Goal: Task Accomplishment & Management: Use online tool/utility

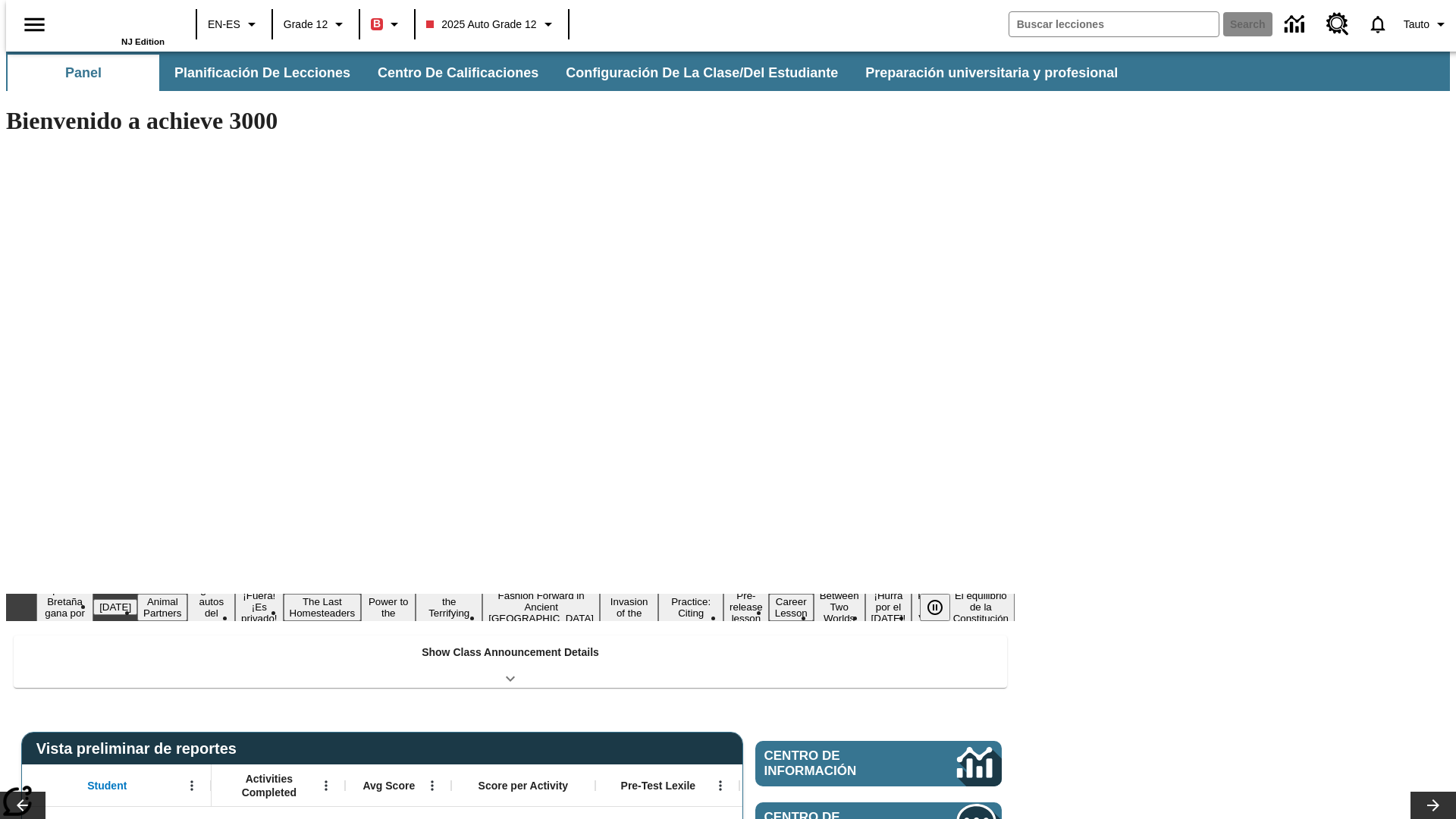
type input "-1"
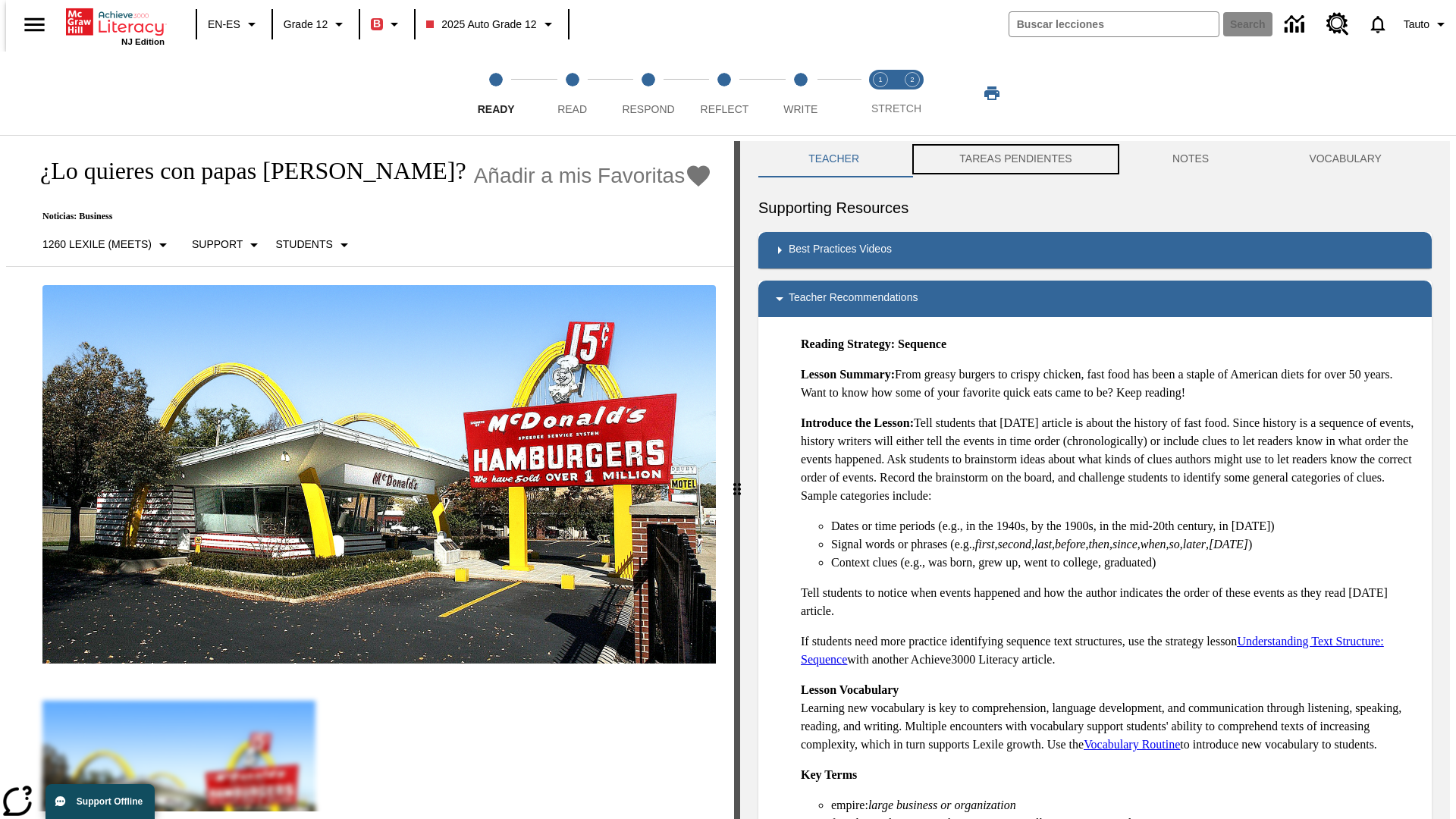
click at [1005, 159] on button "TAREAS PENDIENTES" at bounding box center [1016, 159] width 213 height 37
click at [1013, 159] on button "TAREAS PENDIENTES" at bounding box center [1016, 159] width 213 height 37
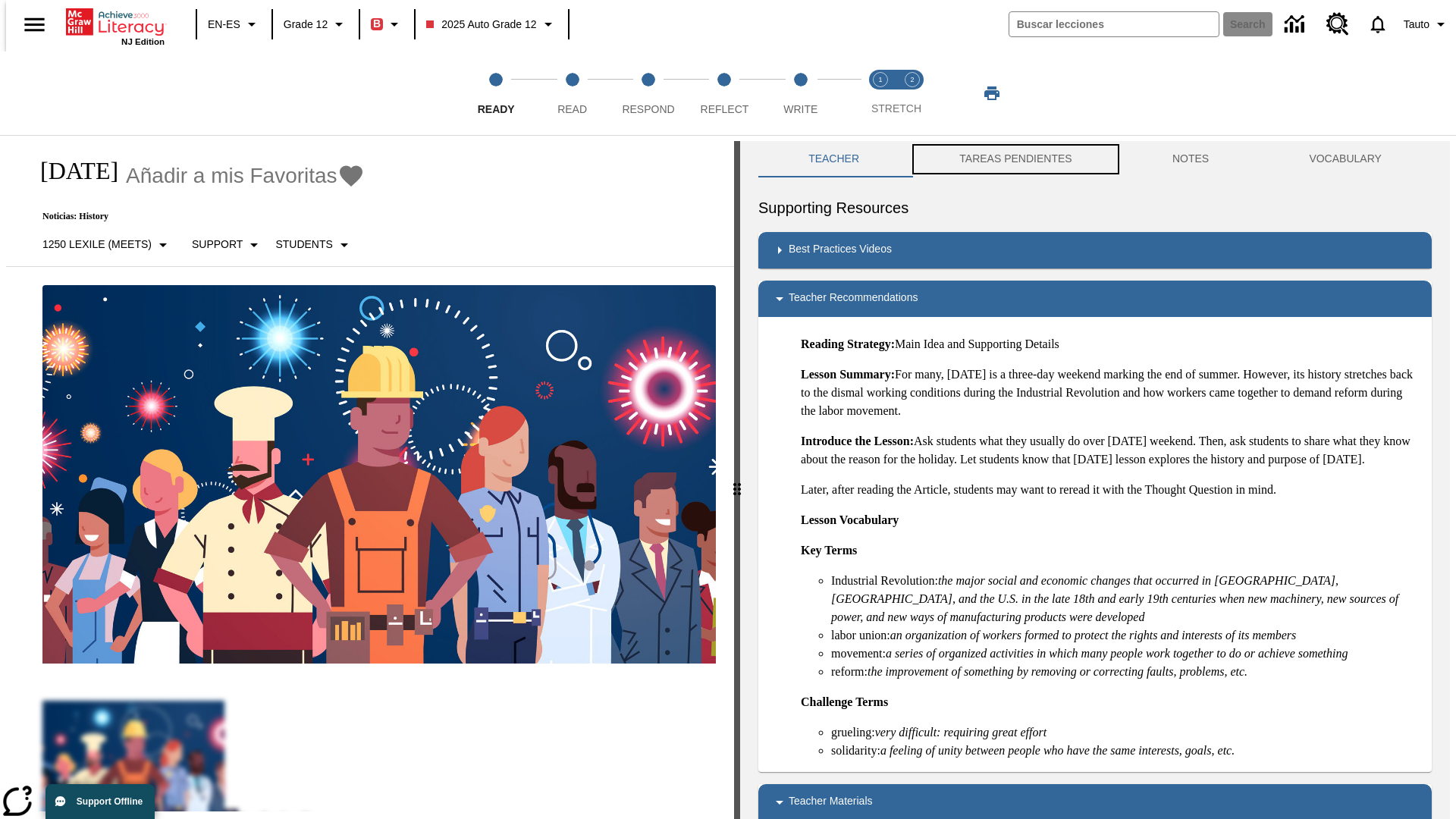
click at [1013, 159] on button "TAREAS PENDIENTES" at bounding box center [1016, 159] width 213 height 37
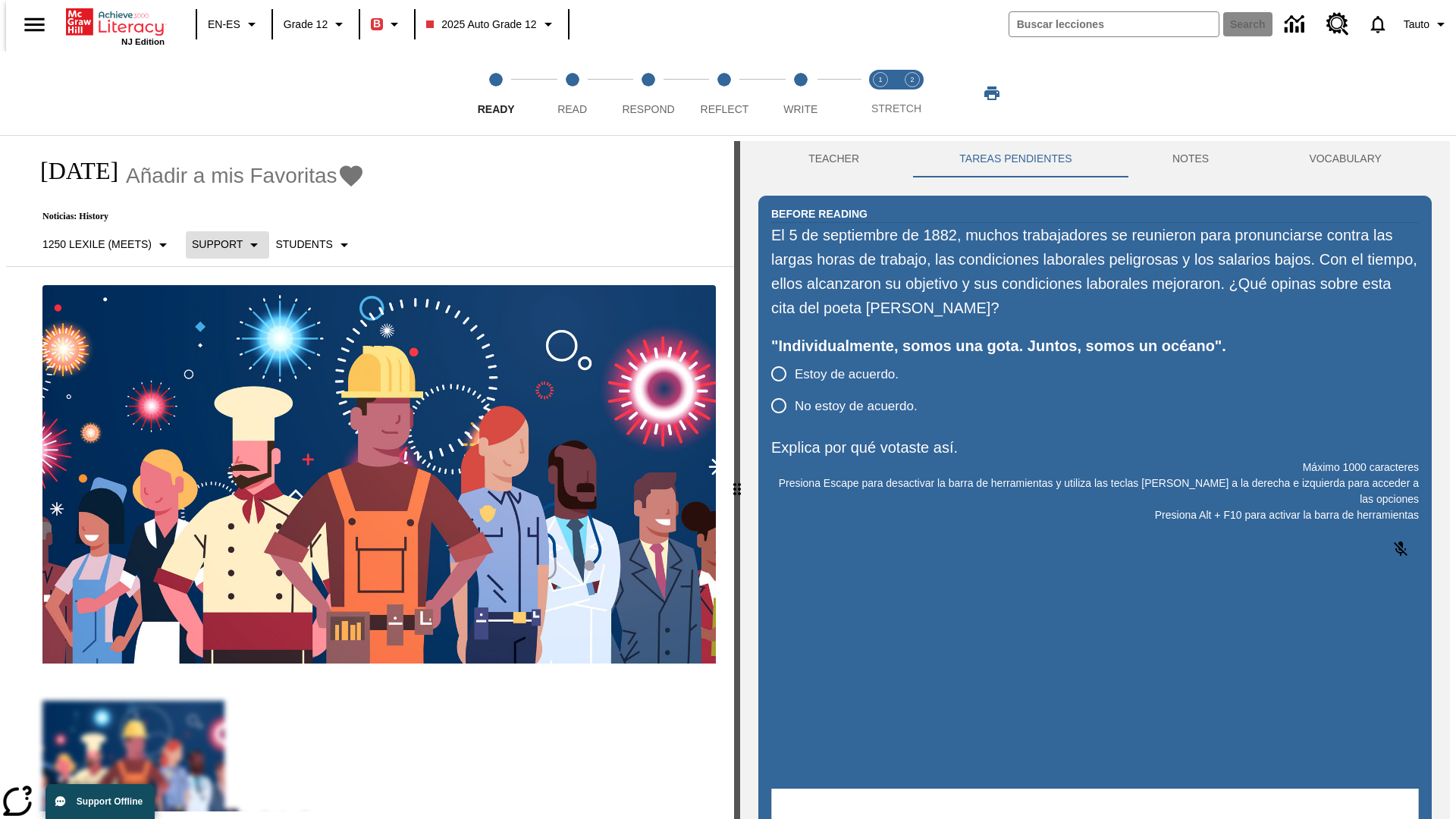
click at [219, 244] on p "Support" at bounding box center [217, 244] width 51 height 16
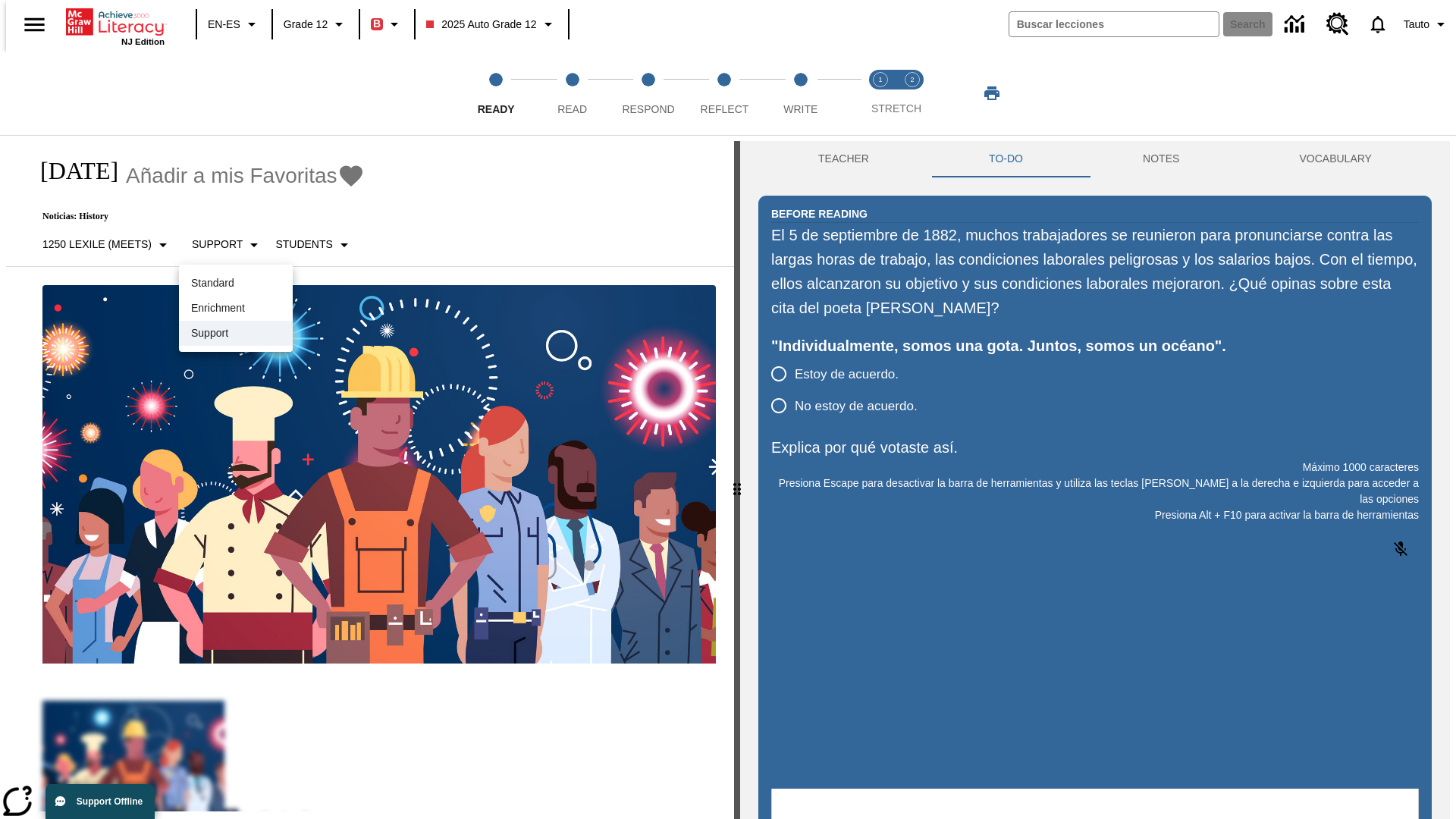
click at [236, 333] on p "Support" at bounding box center [236, 333] width 90 height 16
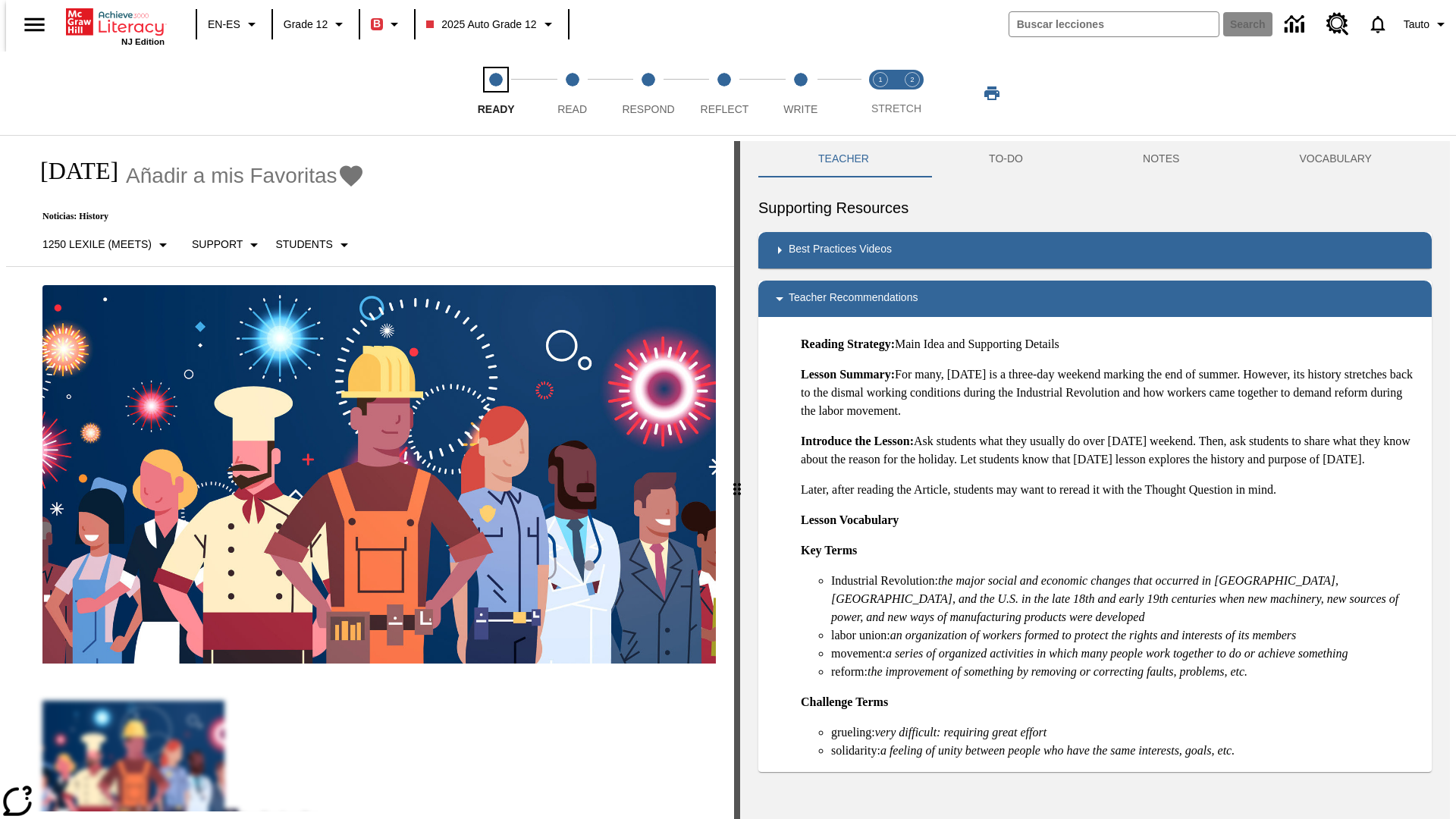
click at [496, 94] on span "Ready" at bounding box center [497, 103] width 37 height 27
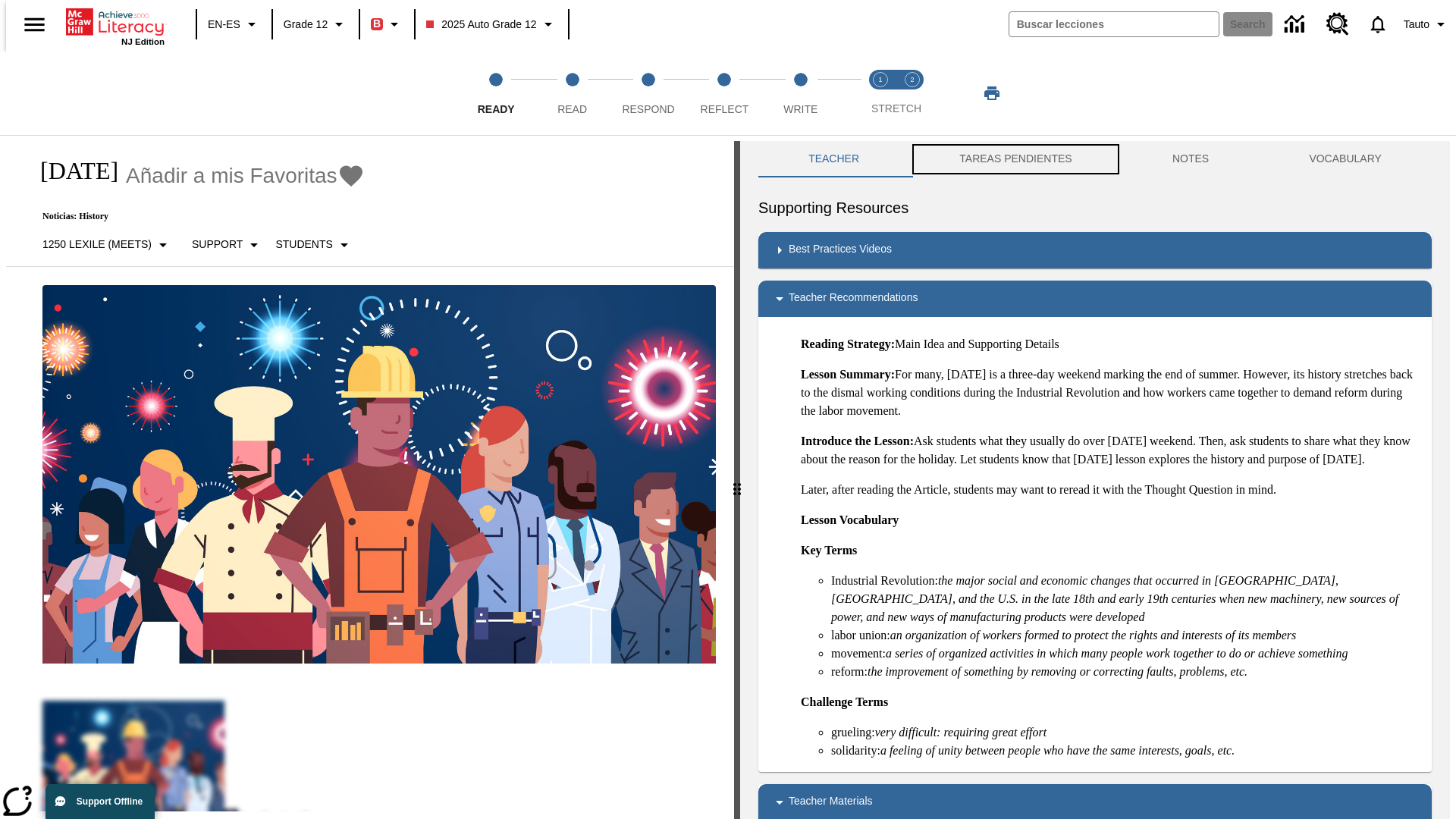
click at [1005, 159] on button "TAREAS PENDIENTES" at bounding box center [1016, 159] width 213 height 37
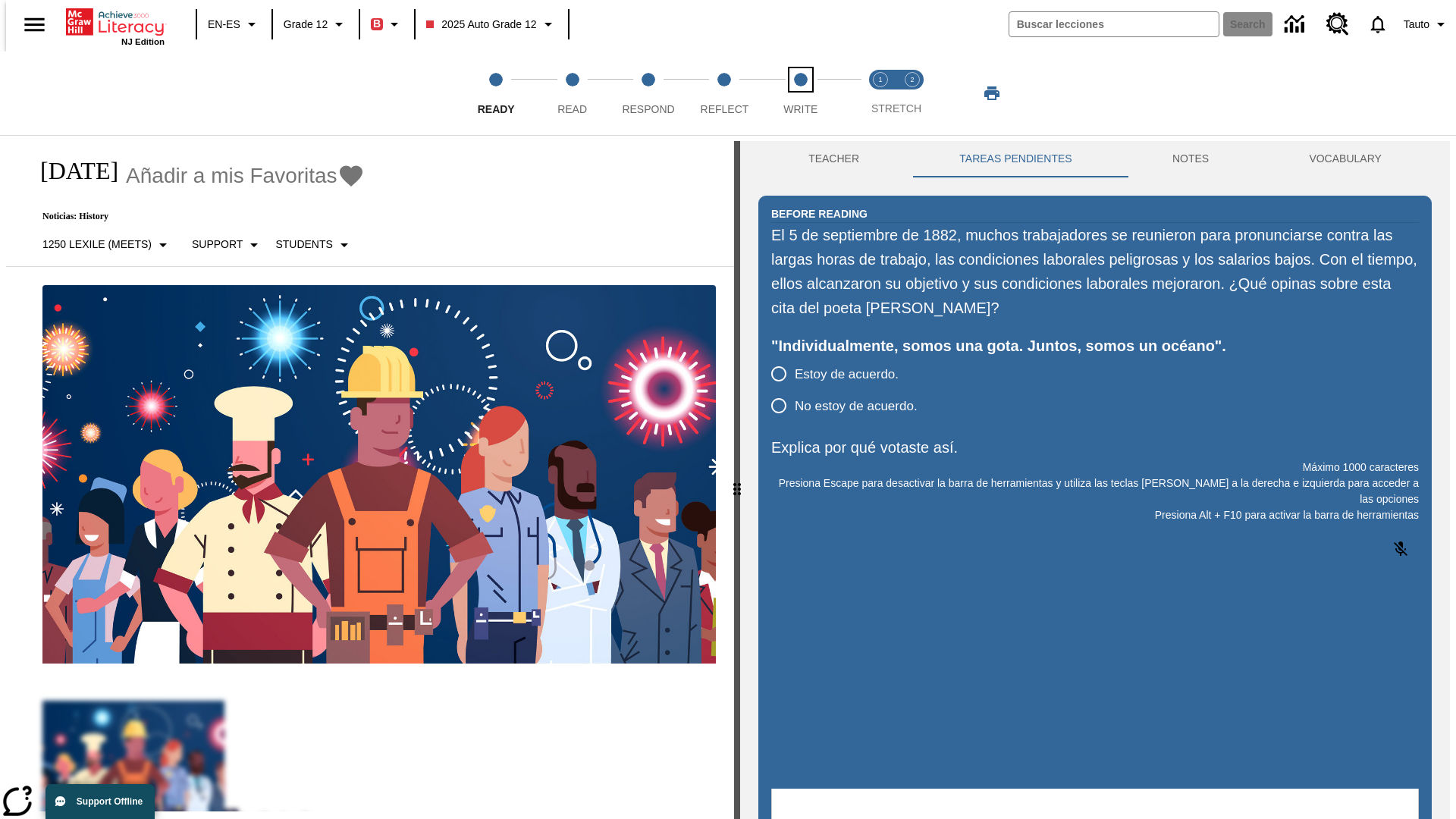
click at [800, 94] on span "Write" at bounding box center [800, 103] width 34 height 27
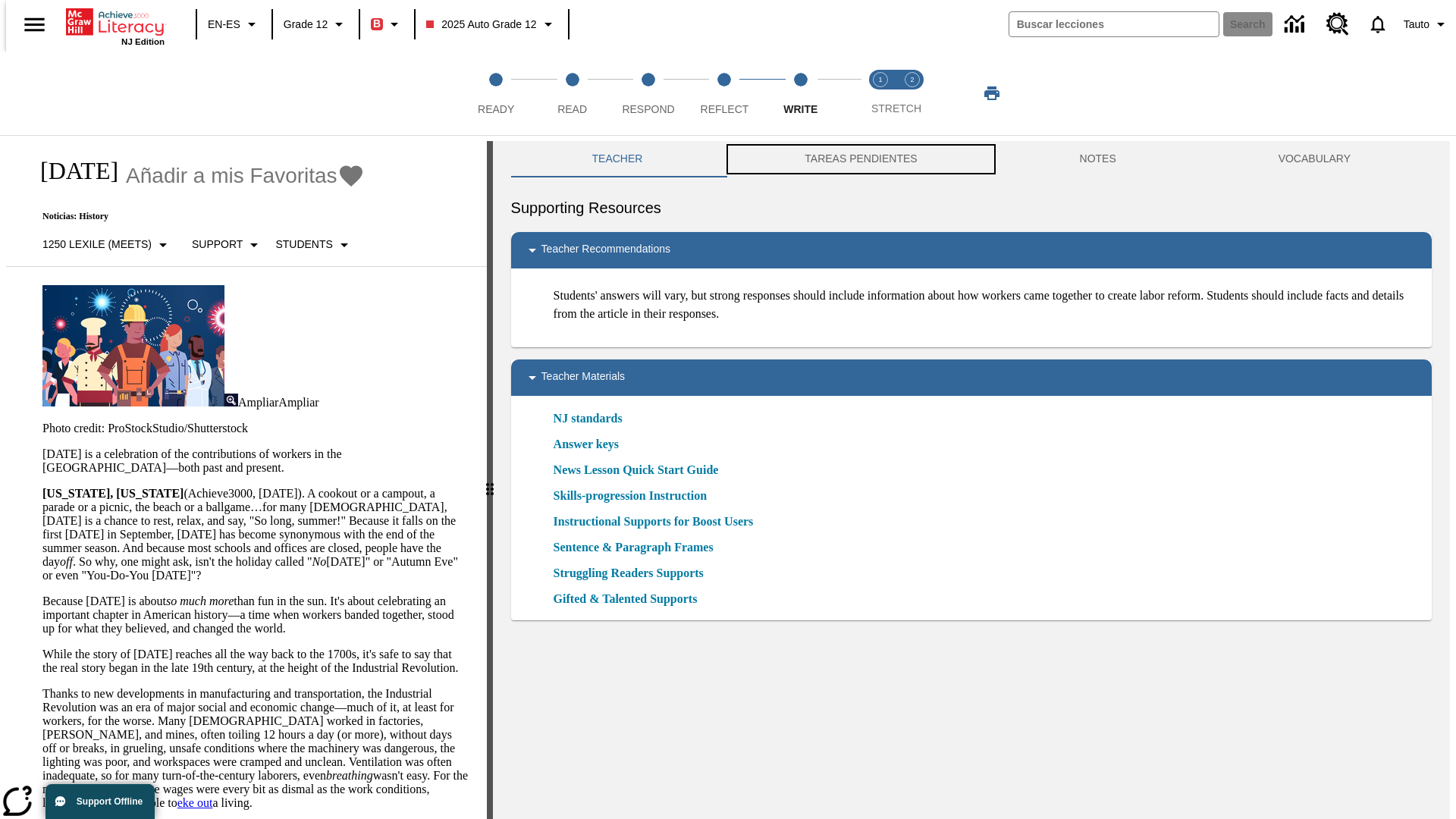
scroll to position [1, 0]
